Goal: Check status: Check status

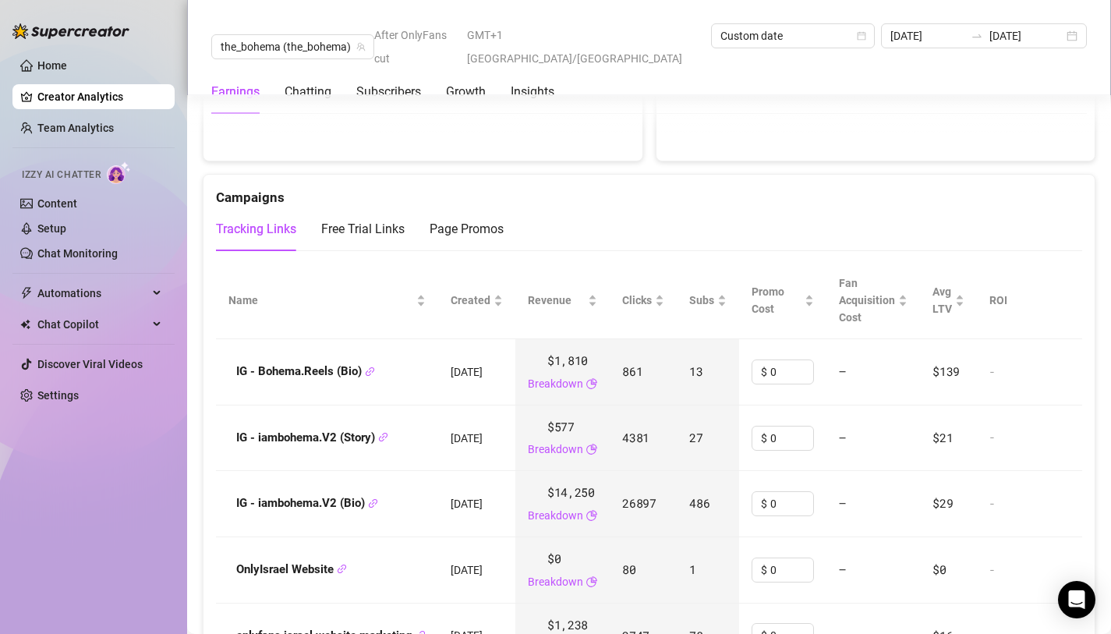
scroll to position [1821, 0]
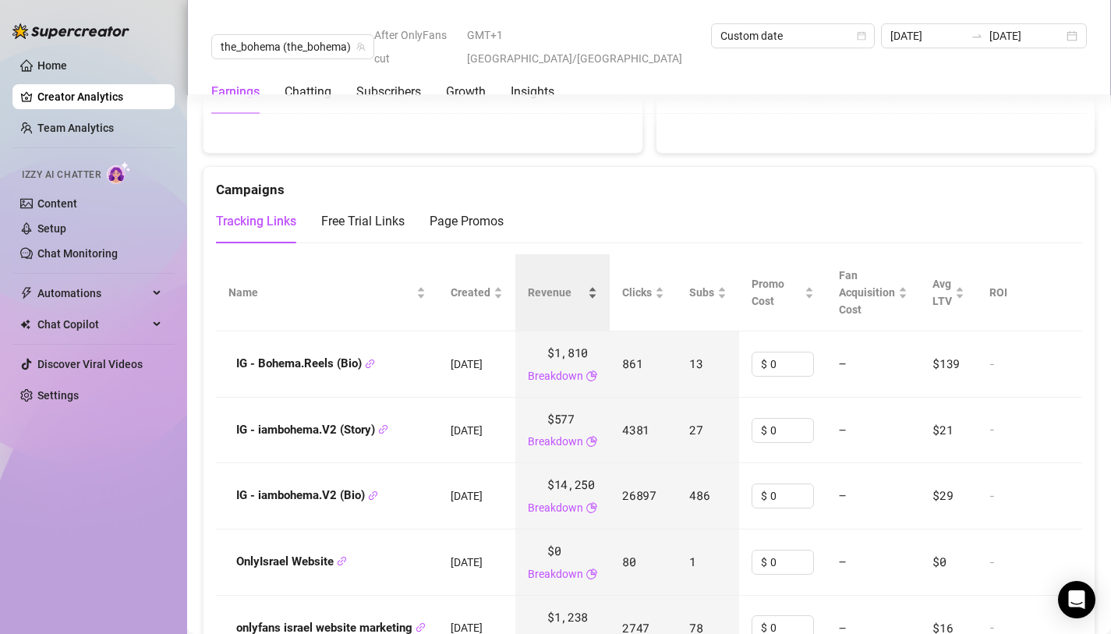
click at [597, 284] on div "Revenue" at bounding box center [562, 292] width 69 height 17
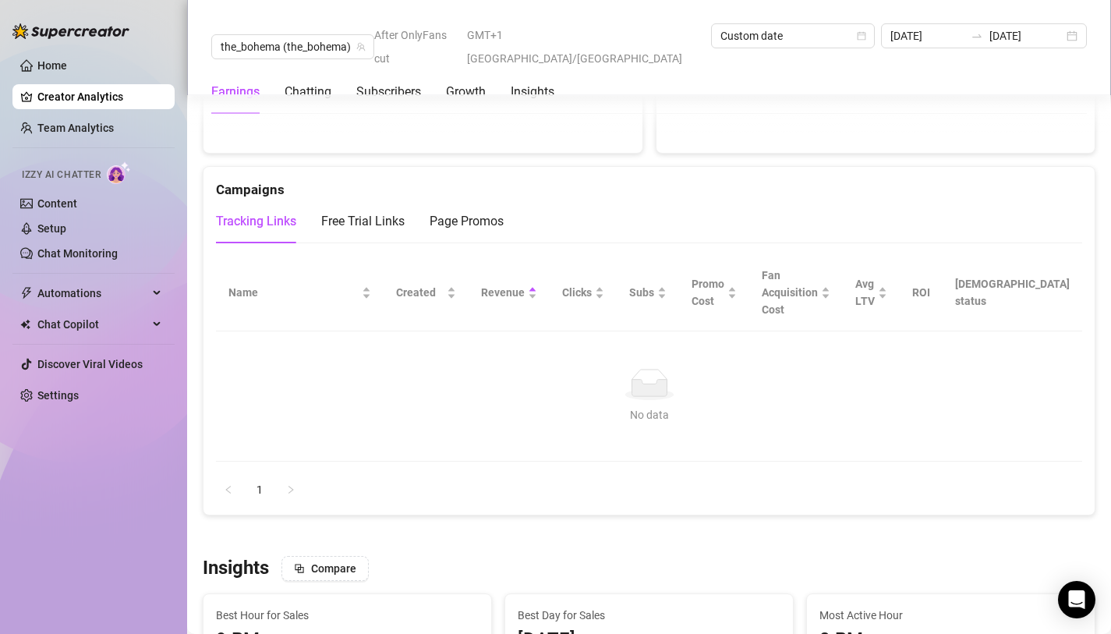
click at [537, 284] on div "Revenue" at bounding box center [509, 292] width 56 height 17
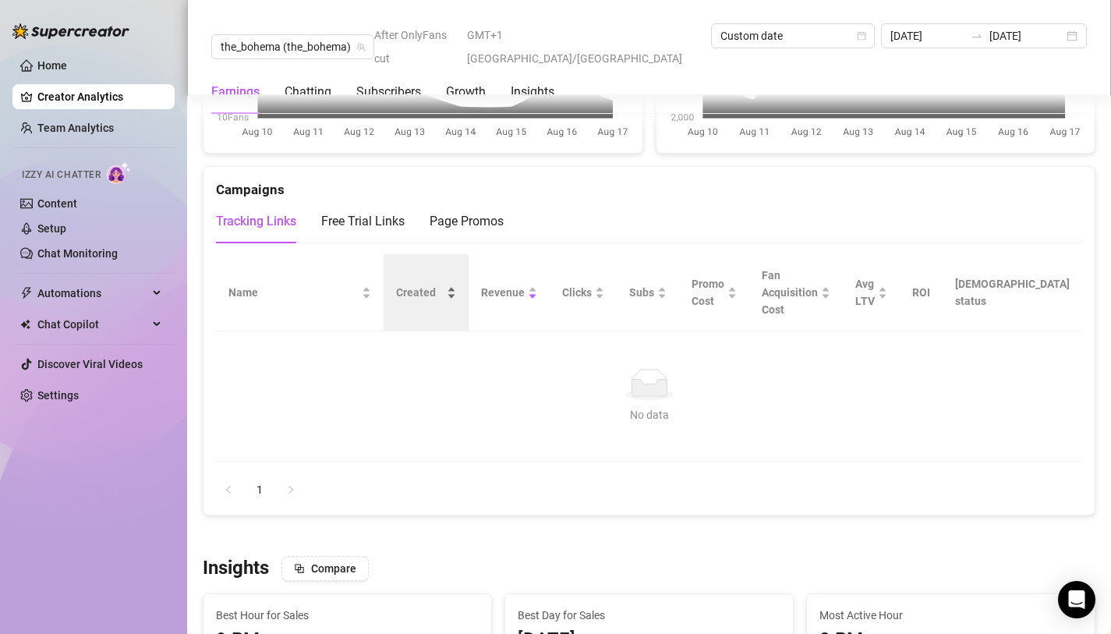
click at [456, 284] on div "Created" at bounding box center [426, 292] width 60 height 17
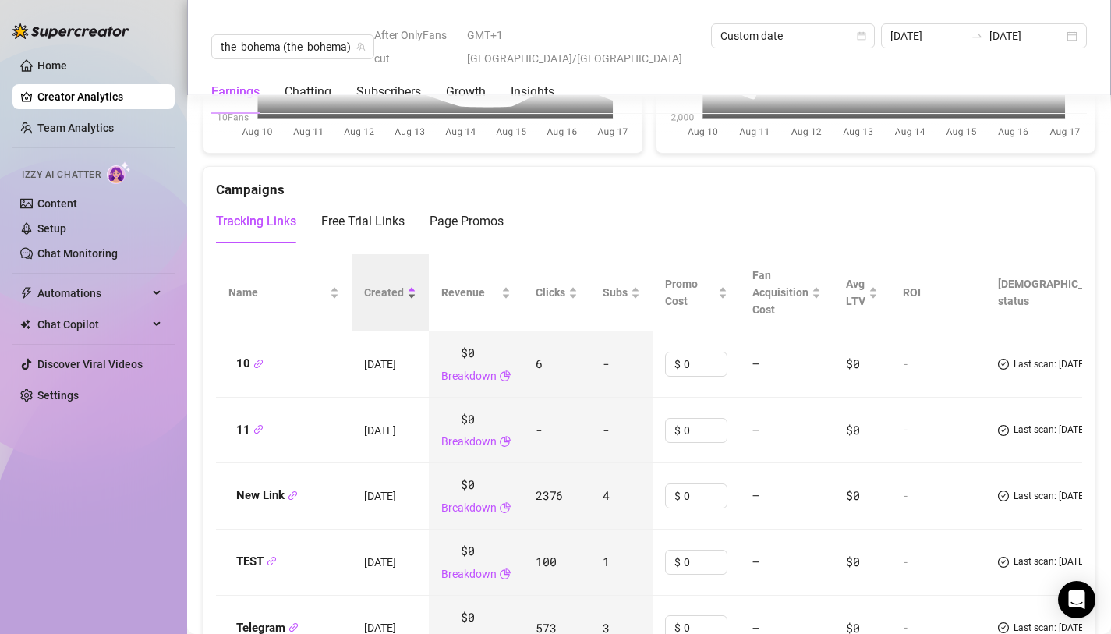
click at [408, 284] on div "Created" at bounding box center [390, 292] width 52 height 17
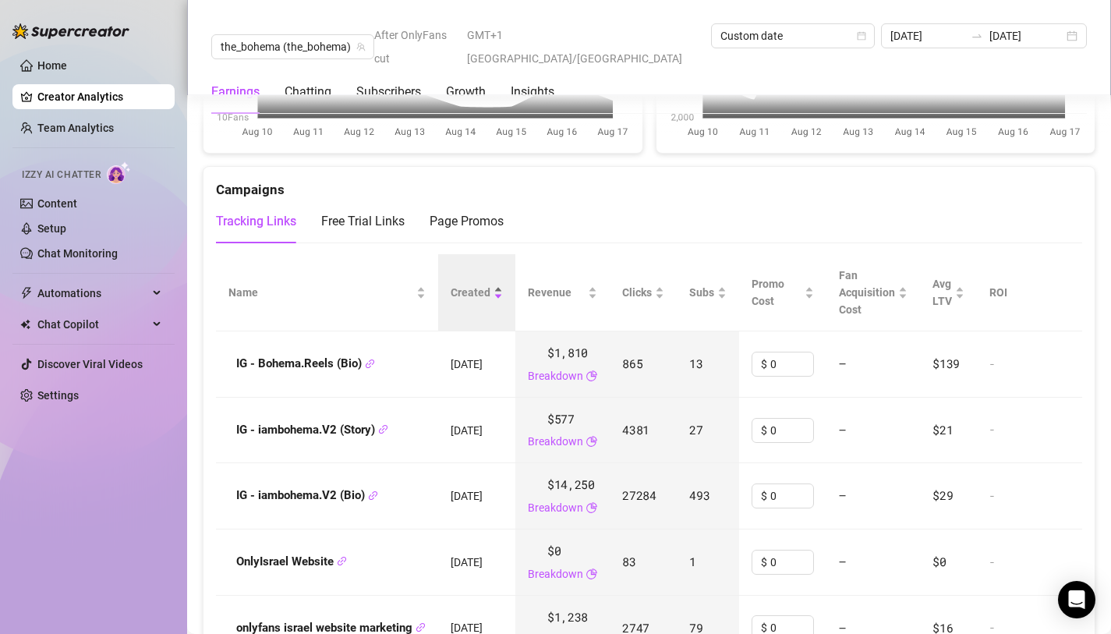
click at [503, 284] on div "Created" at bounding box center [477, 292] width 52 height 17
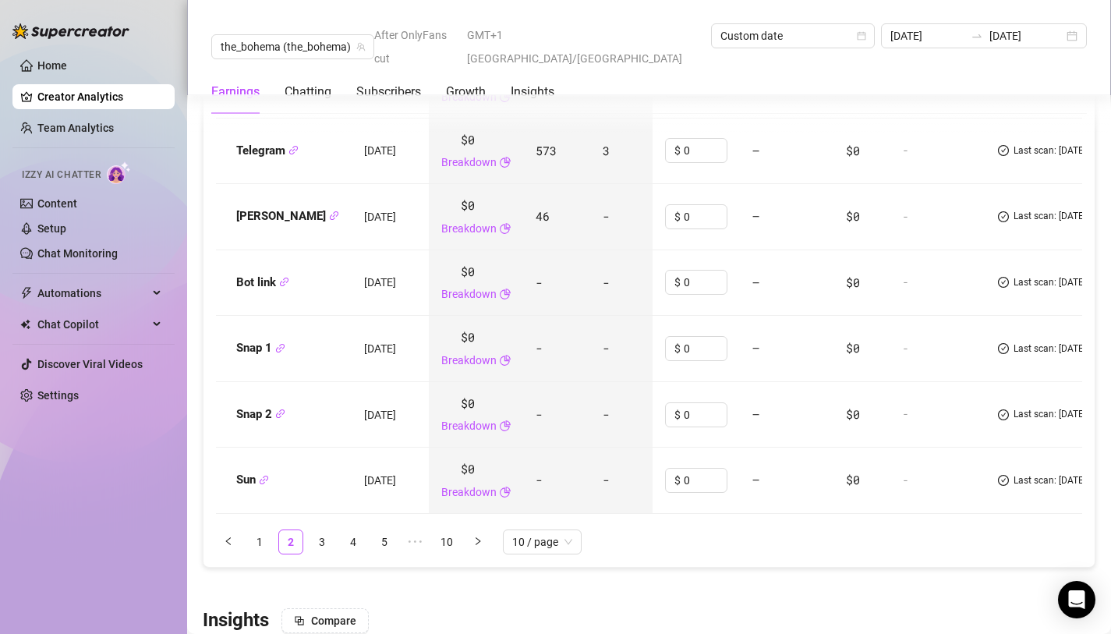
scroll to position [2341, 0]
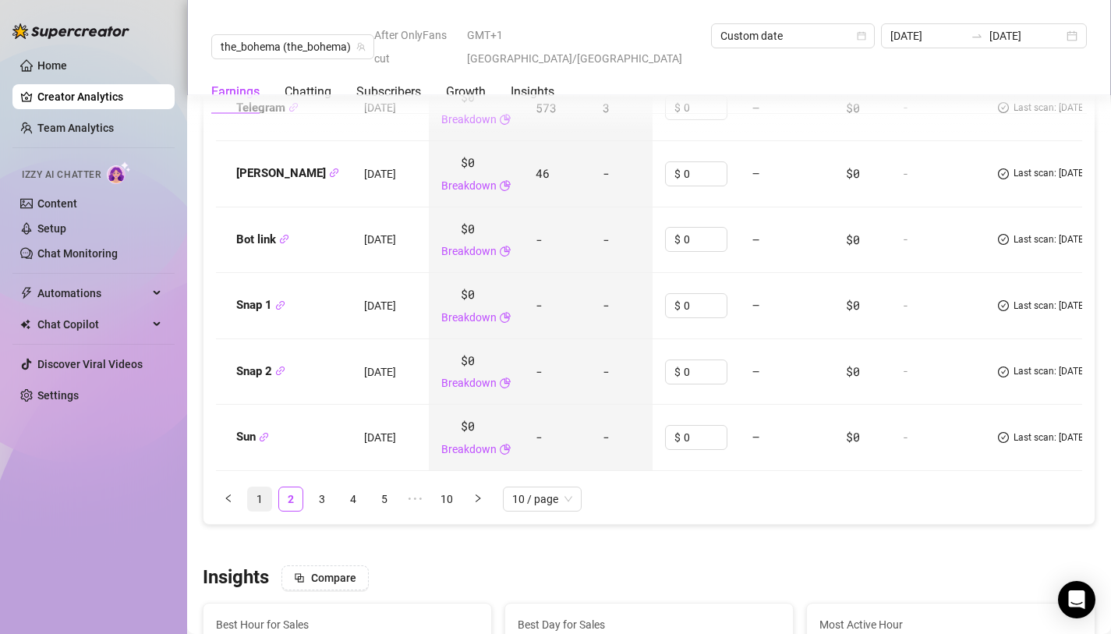
click at [267, 487] on link "1" at bounding box center [259, 498] width 23 height 23
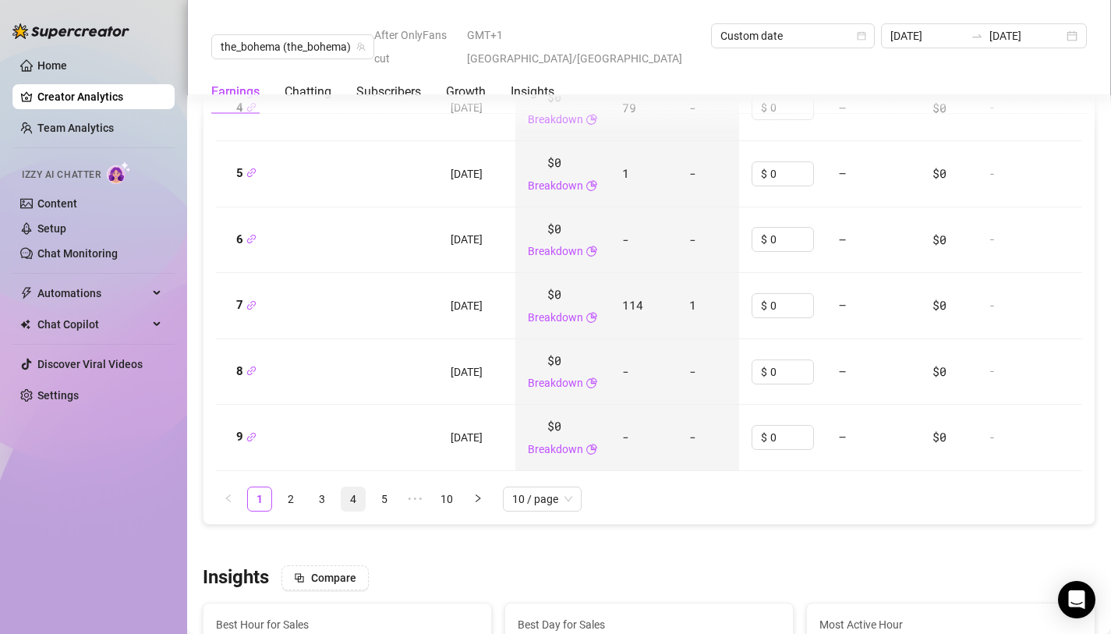
click at [355, 487] on link "4" at bounding box center [352, 498] width 23 height 23
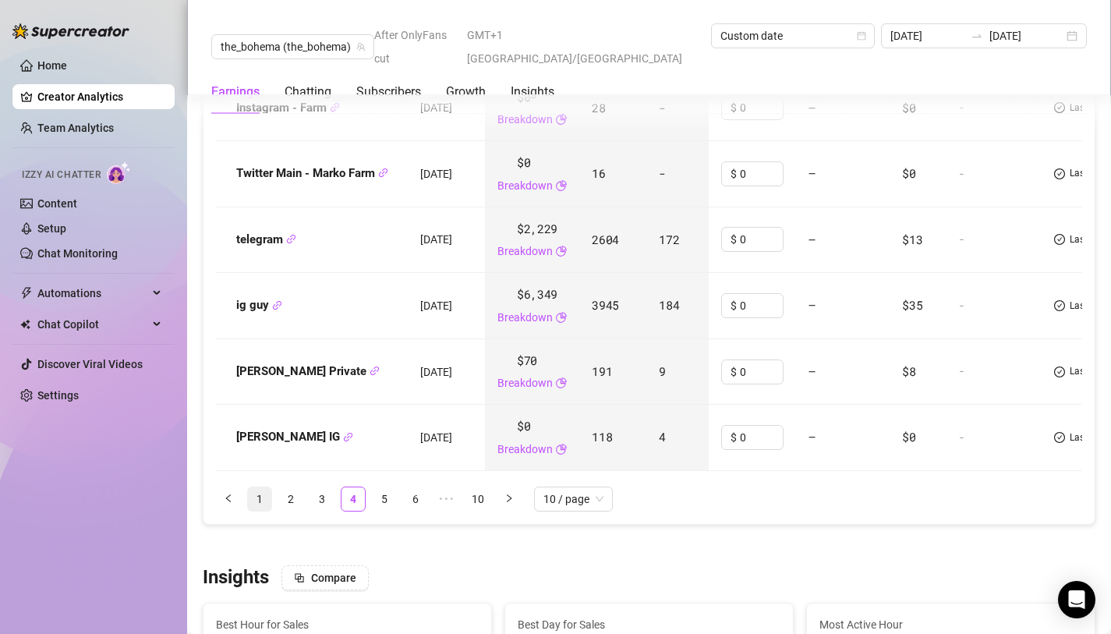
click at [253, 487] on link "1" at bounding box center [259, 498] width 23 height 23
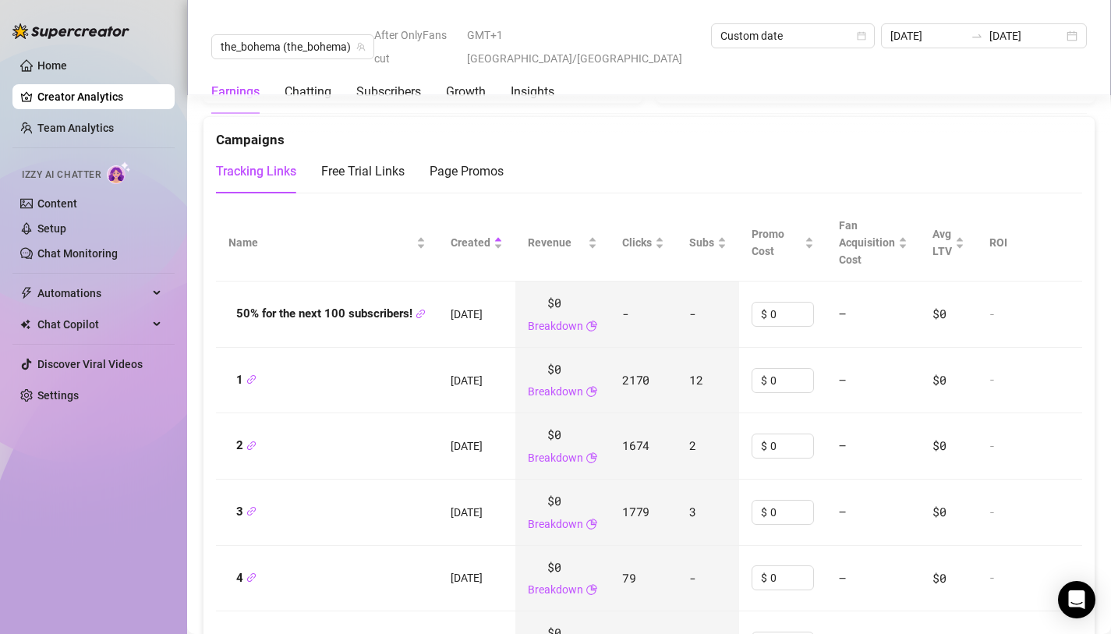
scroll to position [1880, 0]
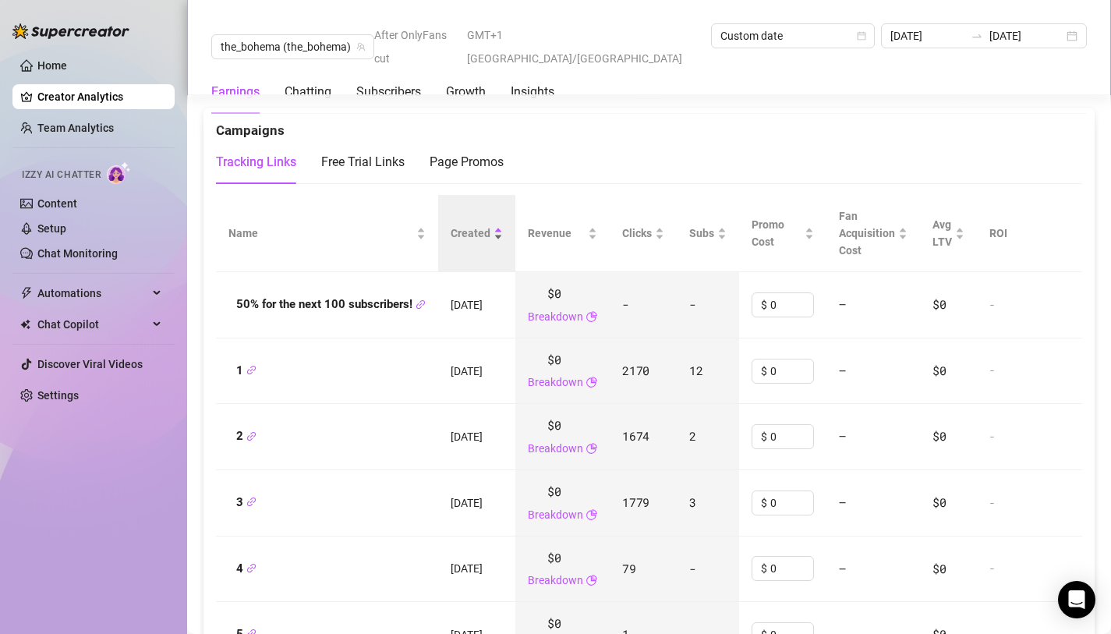
click at [503, 225] on div "Created" at bounding box center [477, 233] width 52 height 17
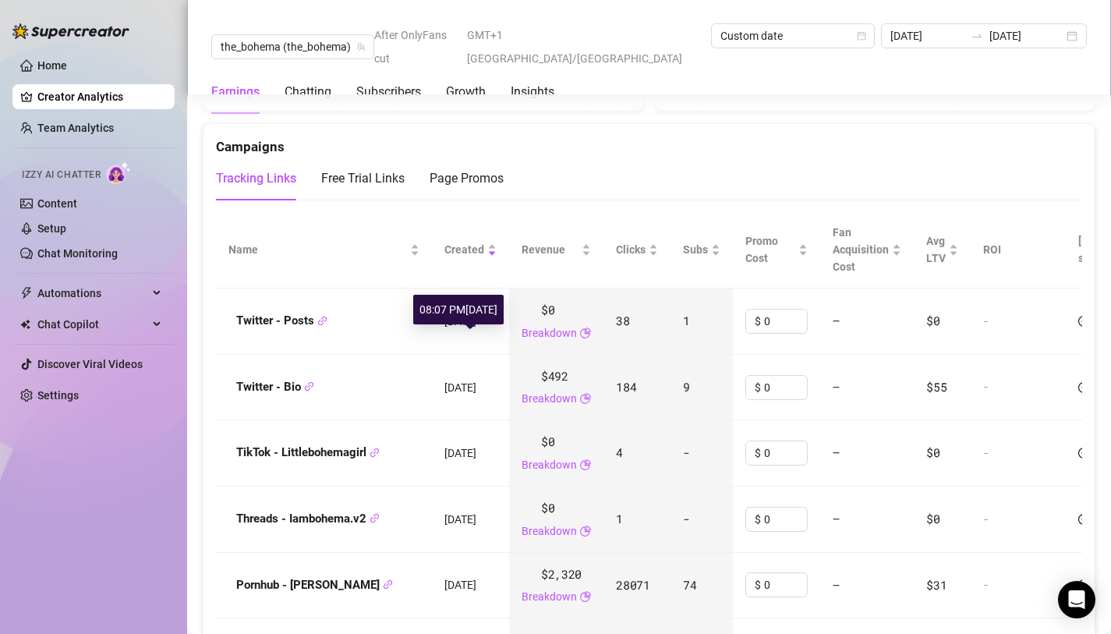
scroll to position [1863, 0]
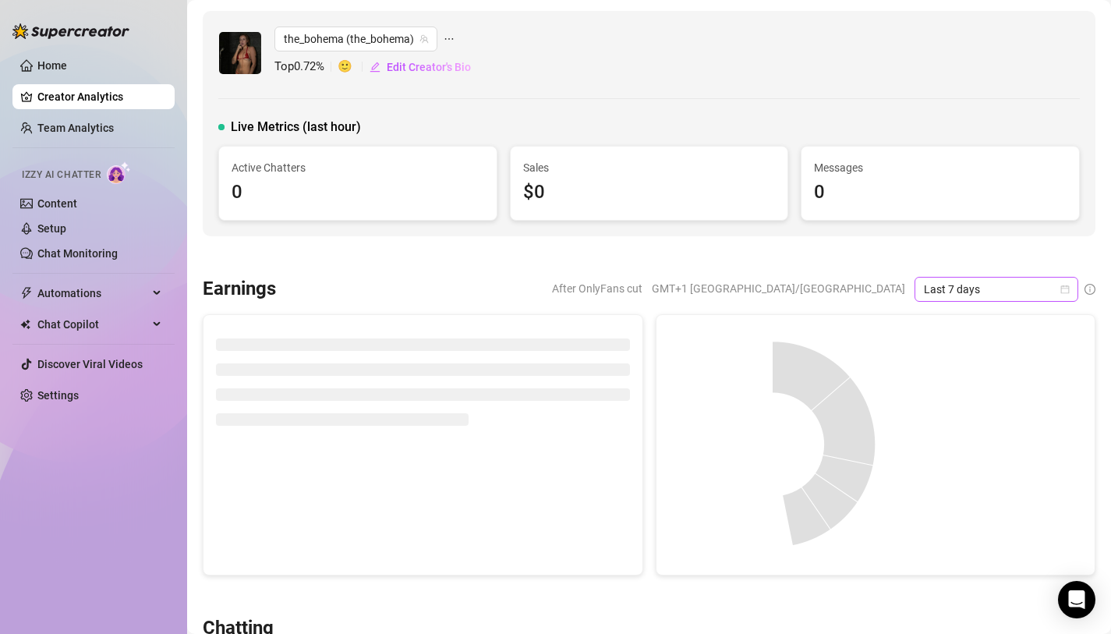
click at [1062, 285] on icon "calendar" at bounding box center [1064, 289] width 9 height 9
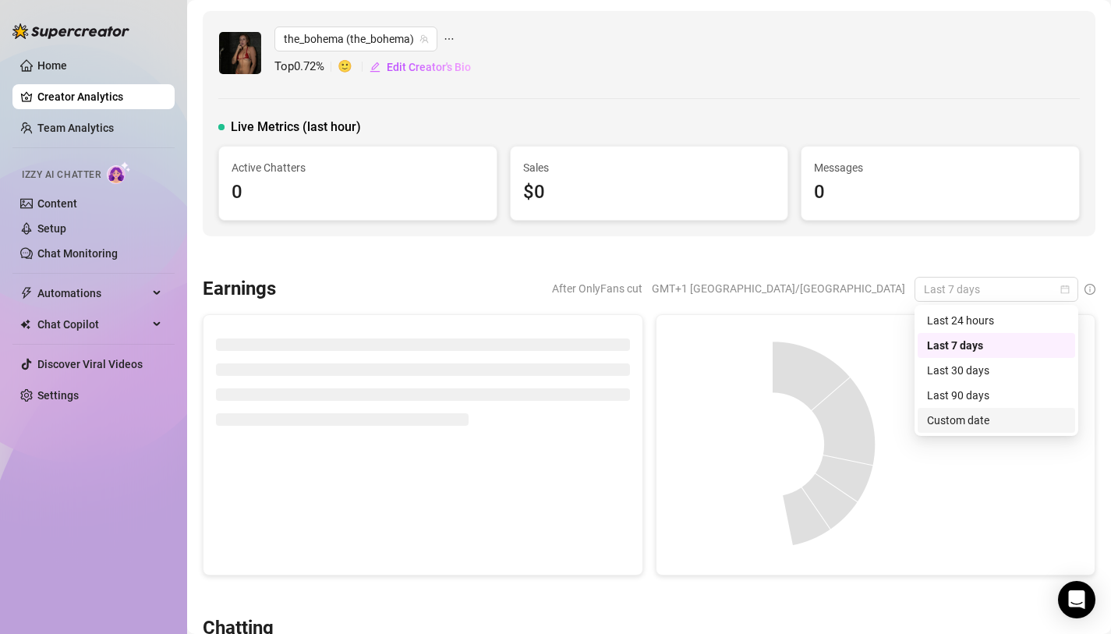
click at [971, 413] on div "Custom date" at bounding box center [996, 420] width 139 height 17
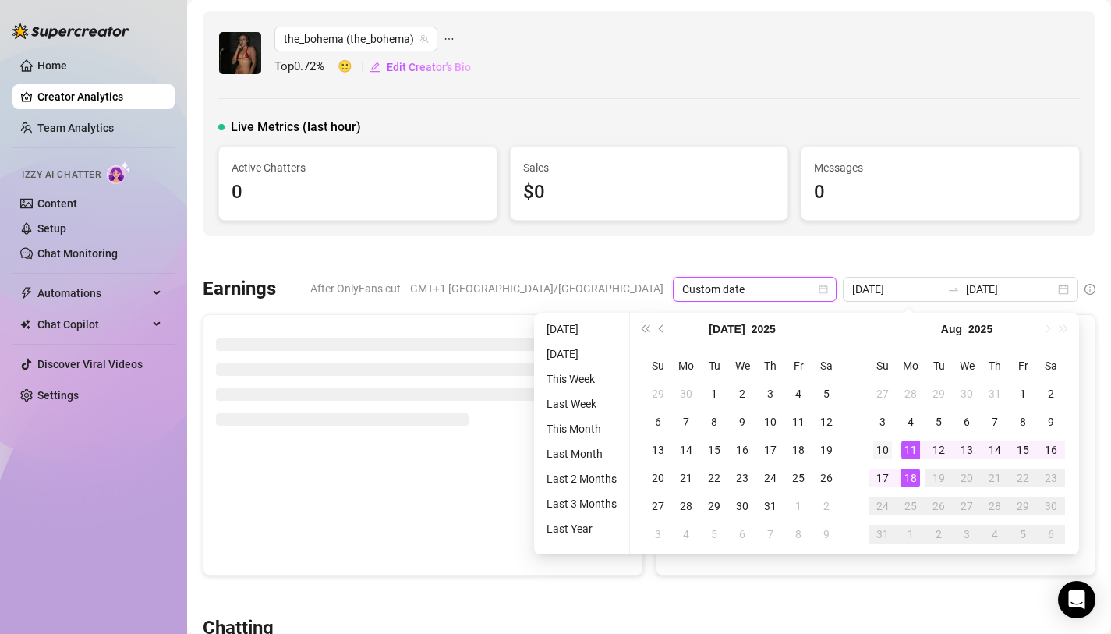
type input "[DATE]"
click at [877, 453] on div "10" at bounding box center [882, 449] width 19 height 19
type input "[DATE]"
click at [885, 481] on div "17" at bounding box center [882, 478] width 19 height 19
type input "[DATE]"
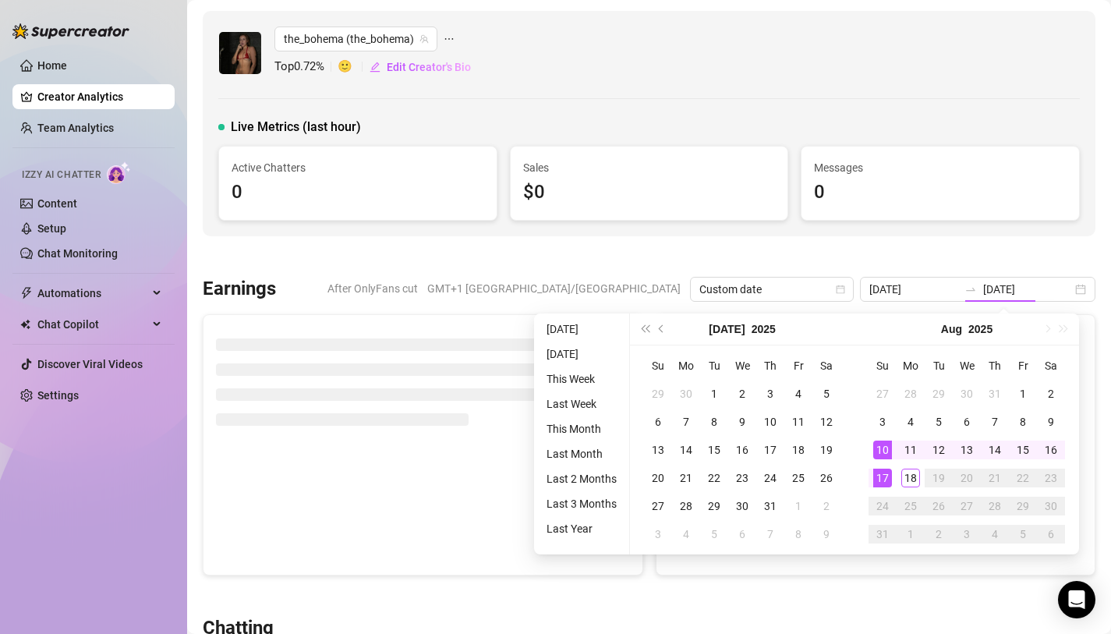
type input "[DATE]"
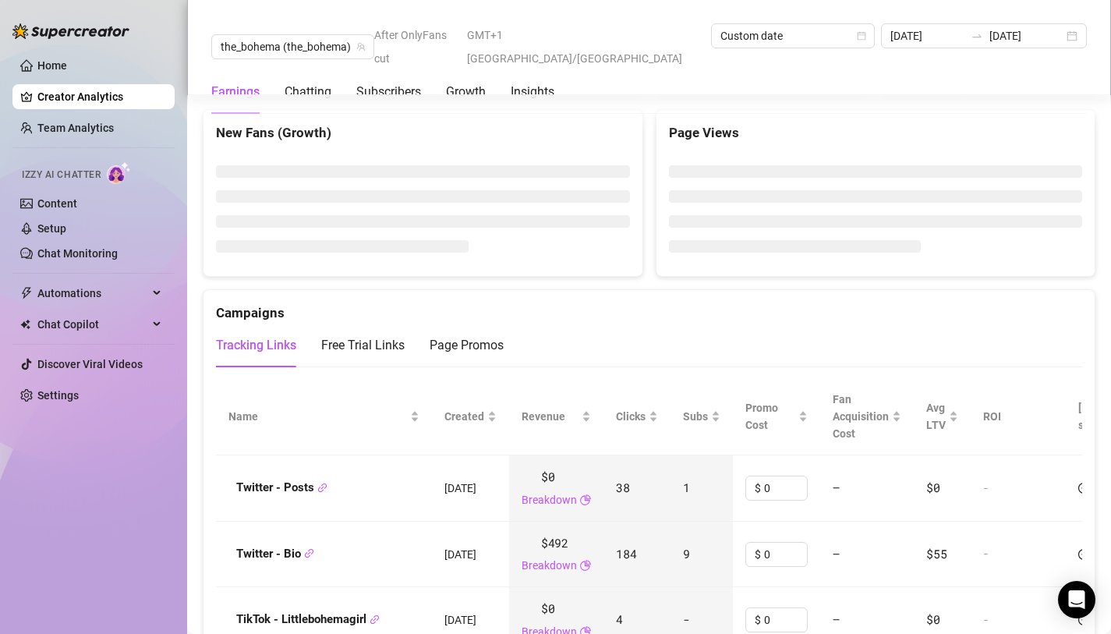
scroll to position [1630, 0]
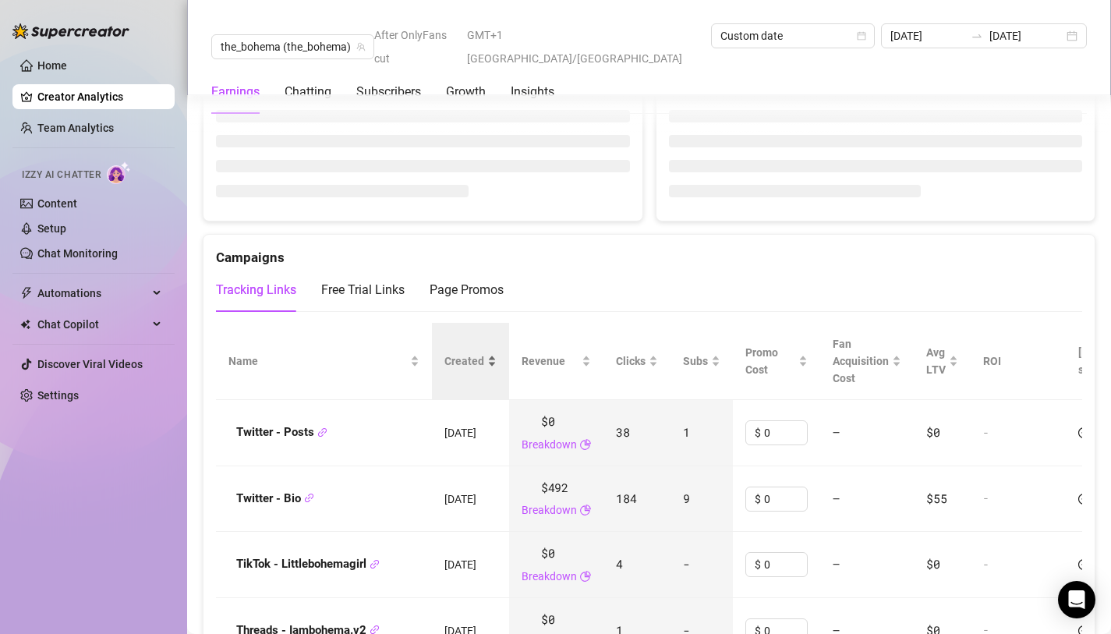
click at [497, 366] on div "Created" at bounding box center [470, 360] width 52 height 17
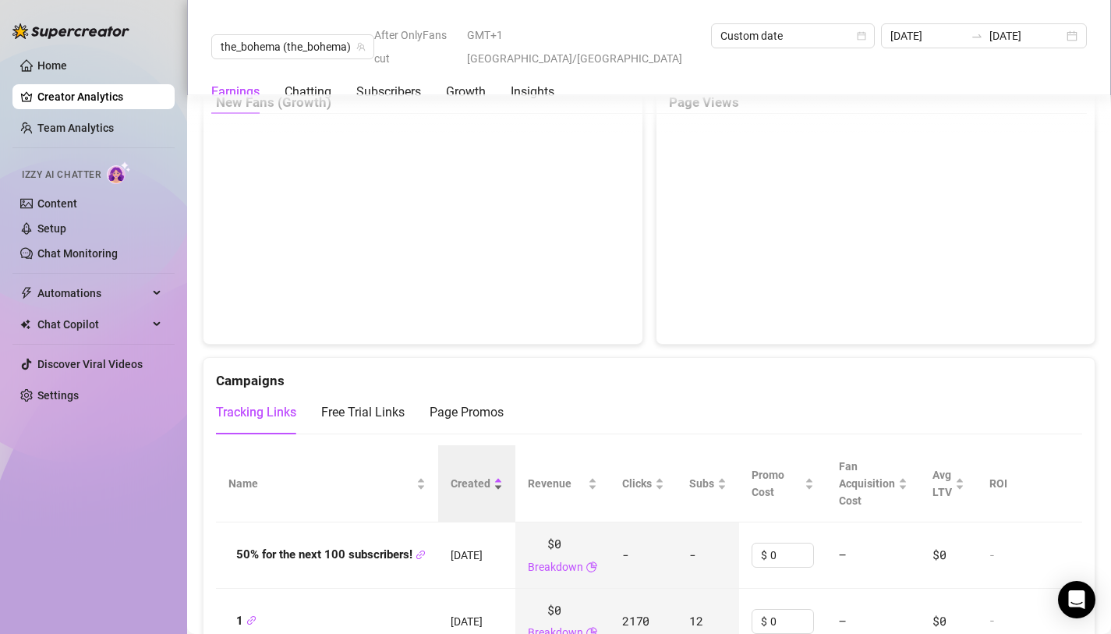
scroll to position [1593, 0]
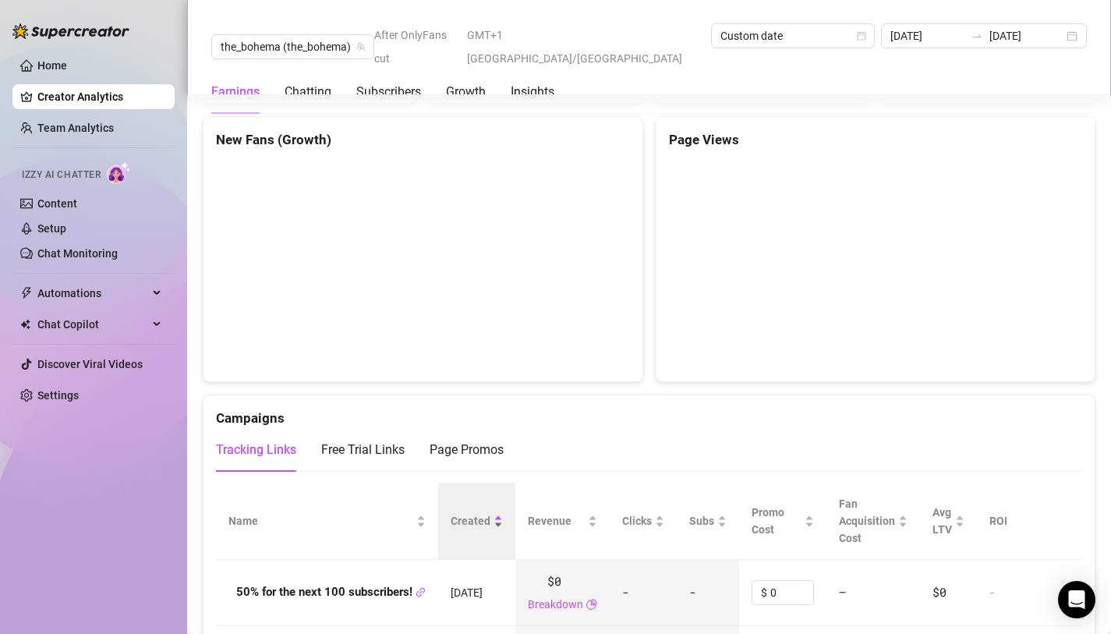
click at [503, 512] on div "Created" at bounding box center [477, 520] width 52 height 17
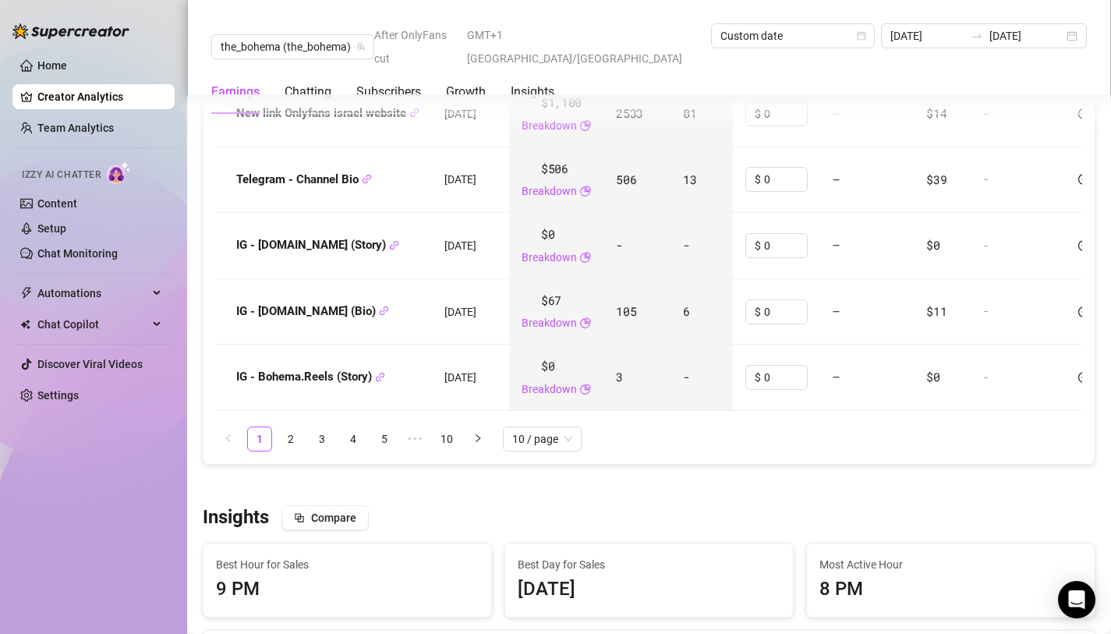
scroll to position [2414, 0]
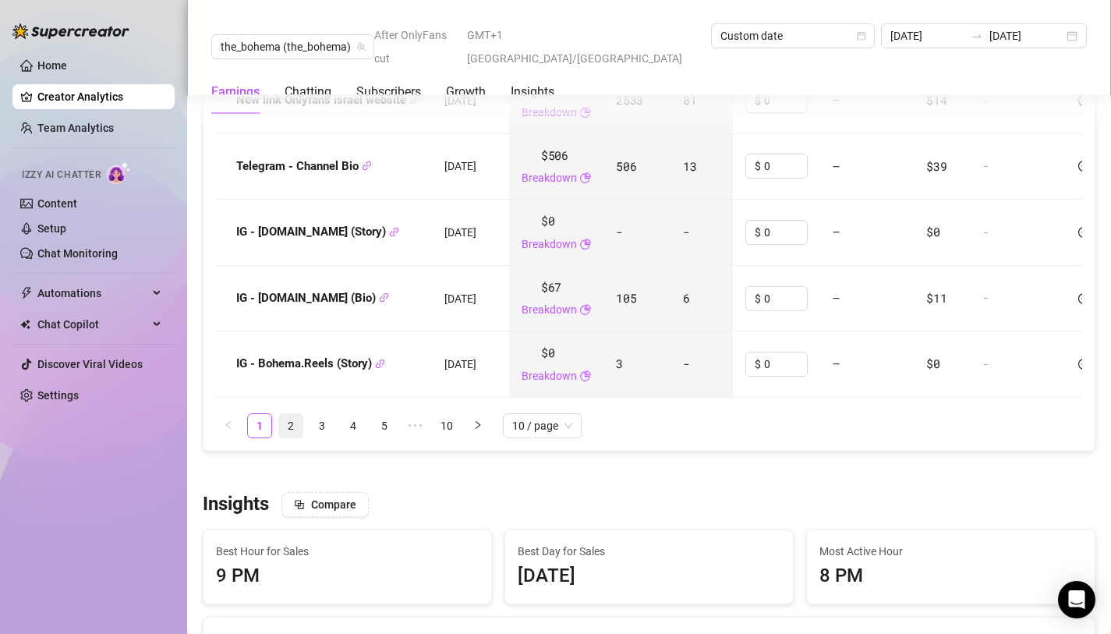
click at [288, 414] on link "2" at bounding box center [290, 425] width 23 height 23
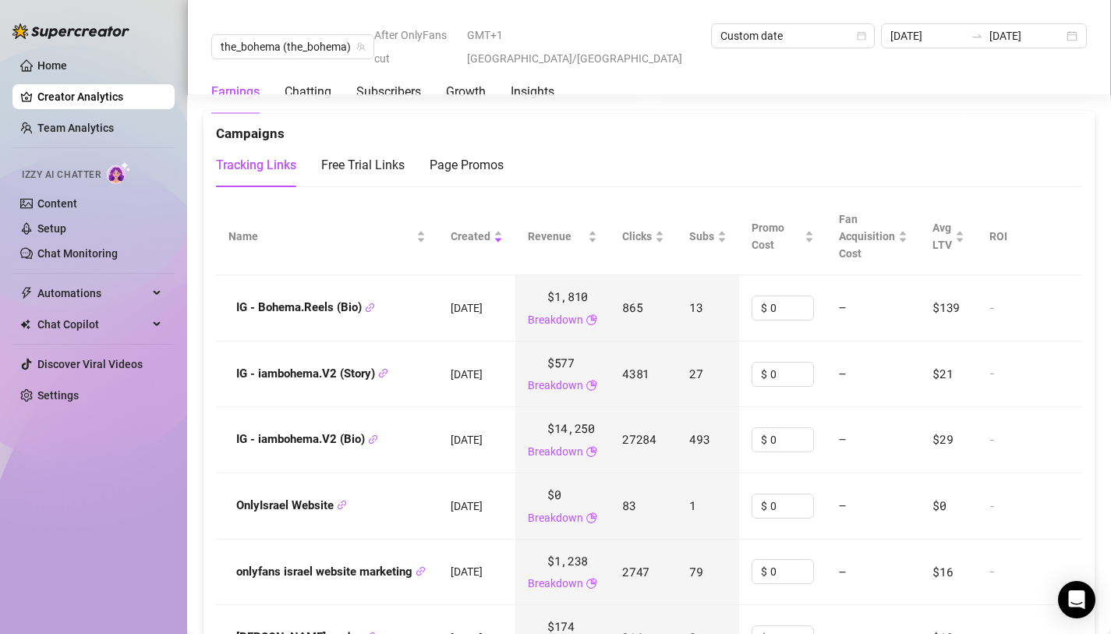
scroll to position [1861, 0]
